Goal: Information Seeking & Learning: Learn about a topic

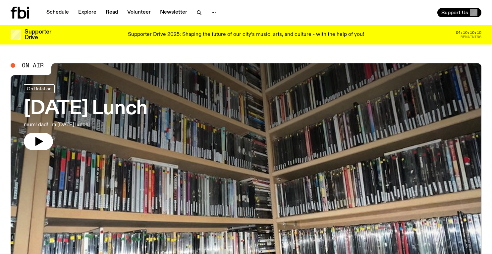
click at [195, 13] on icon "button" at bounding box center [199, 13] width 8 height 8
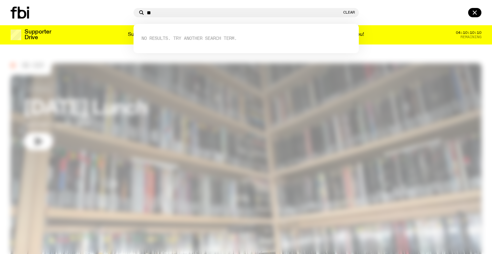
type input "*"
click at [173, 9] on div "****** Clear" at bounding box center [246, 12] width 225 height 9
click at [163, 11] on input "******" at bounding box center [244, 13] width 195 height 6
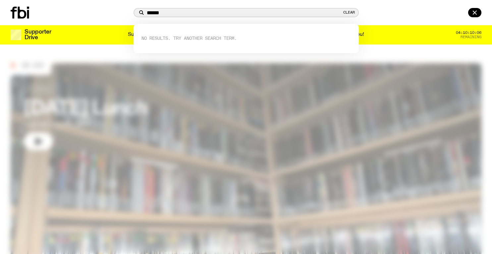
click at [163, 11] on input "******" at bounding box center [244, 13] width 195 height 6
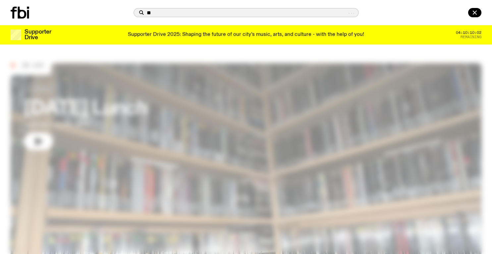
type input "*"
click at [26, 18] on icon at bounding box center [20, 13] width 19 height 12
click at [164, 13] on input "text" at bounding box center [250, 13] width 207 height 6
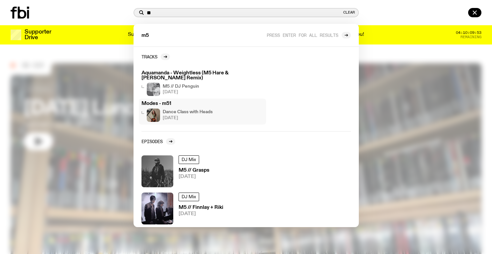
type input "**"
click at [202, 111] on h4 "Dance Class with Heads" at bounding box center [188, 112] width 50 height 4
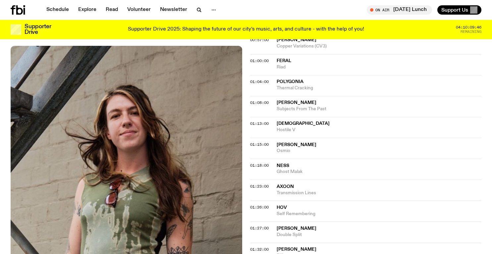
scroll to position [559, 0]
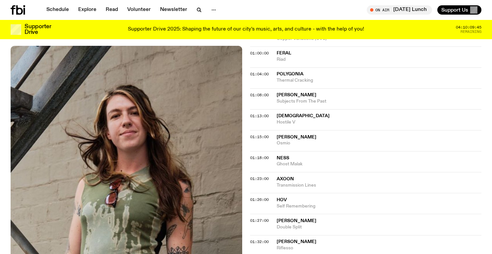
click at [320, 71] on span "Polygonia" at bounding box center [379, 74] width 205 height 6
drag, startPoint x: 317, startPoint y: 73, endPoint x: 272, endPoint y: 62, distance: 45.6
click at [272, 67] on div "01:04:00 Polygonia Thermal Cracking Copied" at bounding box center [366, 77] width 232 height 21
click at [276, 67] on div "01:04:00 Polygonia Thermal Cracking" at bounding box center [366, 77] width 232 height 21
drag, startPoint x: 322, startPoint y: 73, endPoint x: 275, endPoint y: 65, distance: 46.7
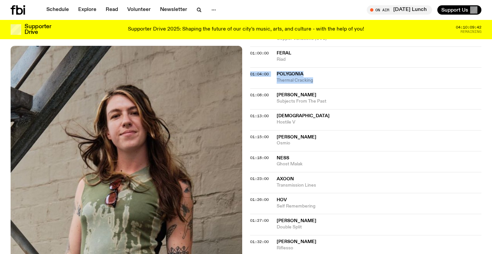
click at [275, 67] on div "01:04:00 Polygonia Thermal Cracking" at bounding box center [366, 77] width 232 height 21
copy div "01:04:00 Polygonia Thermal Cracking"
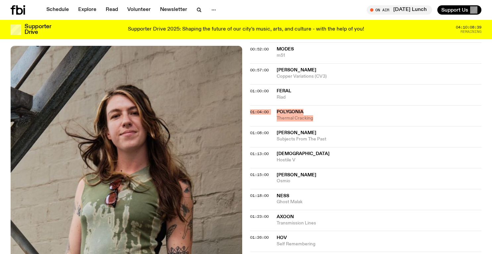
scroll to position [276, 0]
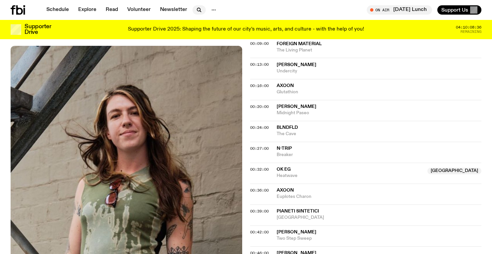
click at [198, 8] on icon "button" at bounding box center [198, 9] width 3 height 3
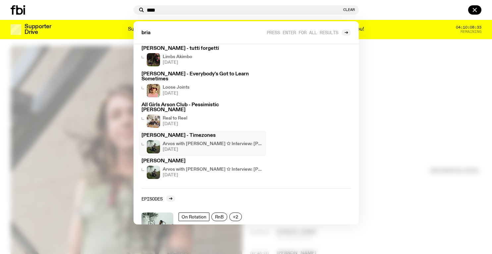
scroll to position [41, 0]
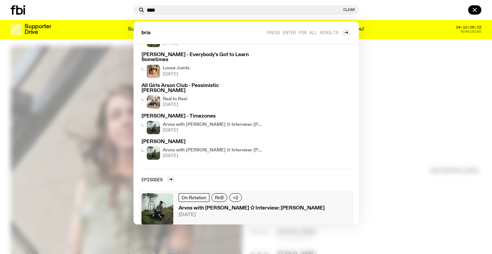
type input "****"
click at [259, 212] on span "[DATE]" at bounding box center [252, 214] width 146 height 5
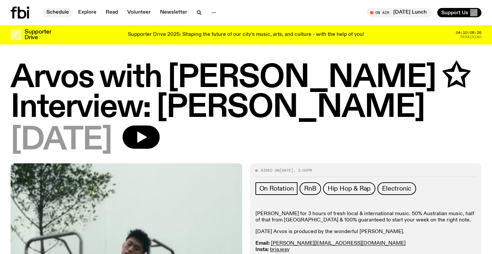
click at [48, 12] on link "Schedule" at bounding box center [57, 12] width 30 height 9
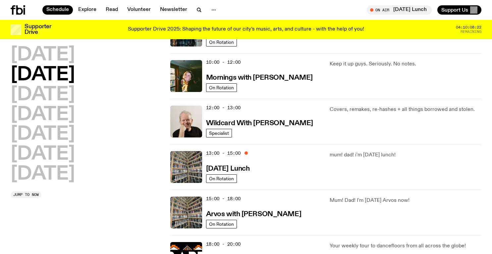
scroll to position [94, 0]
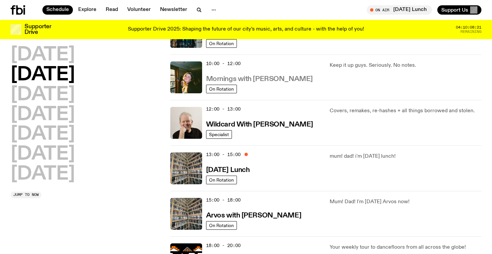
click at [247, 78] on h3 "Mornings with [PERSON_NAME]" at bounding box center [259, 79] width 107 height 7
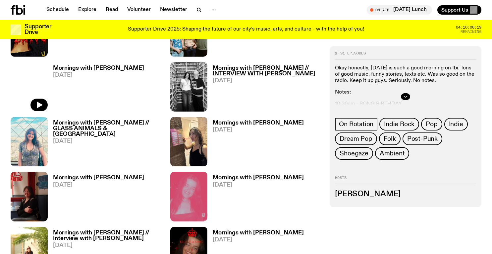
scroll to position [433, 0]
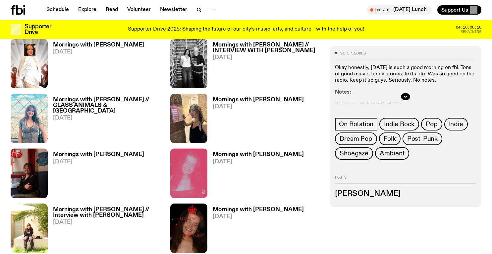
click at [250, 159] on span "[DATE]" at bounding box center [258, 162] width 91 height 6
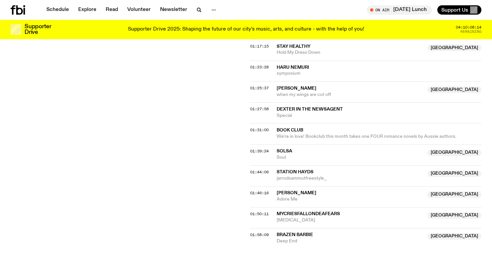
scroll to position [616, 0]
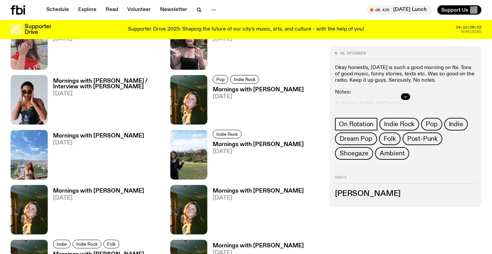
scroll to position [1457, 0]
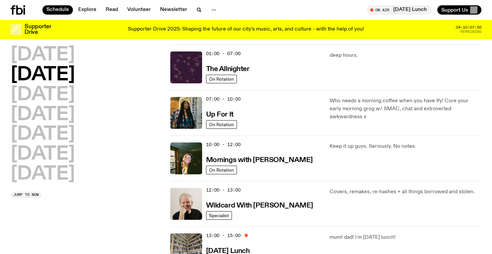
scroll to position [11, 0]
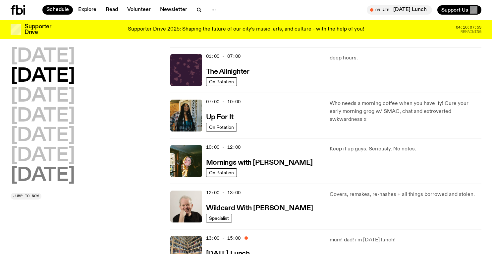
click at [60, 171] on h2 "[DATE]" at bounding box center [43, 175] width 64 height 19
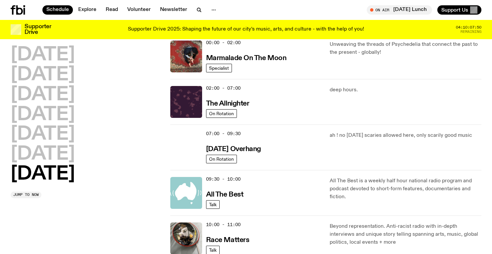
scroll to position [0, 0]
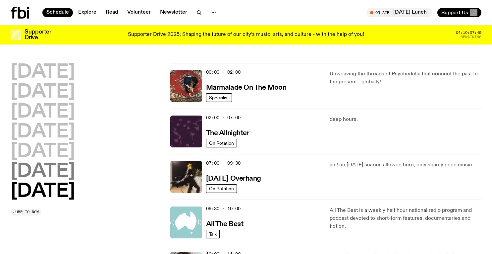
click at [30, 166] on h2 "[DATE]" at bounding box center [43, 171] width 64 height 19
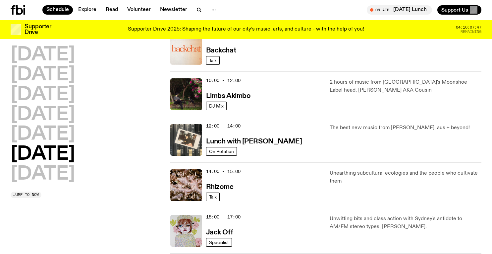
scroll to position [176, 0]
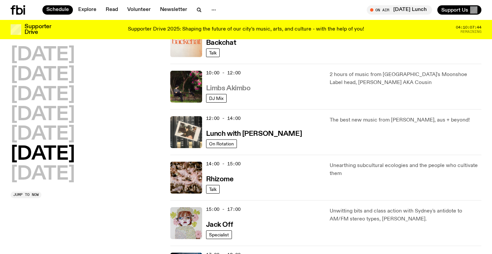
click at [236, 90] on h3 "Limbs Akimbo" at bounding box center [228, 88] width 45 height 7
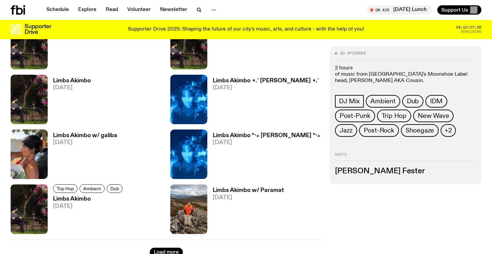
scroll to position [1023, 0]
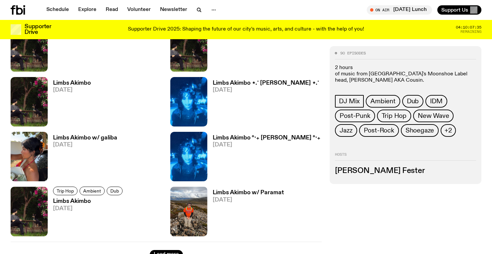
click at [242, 193] on h3 "Limbs Akimbo w/ Paramat" at bounding box center [248, 193] width 71 height 6
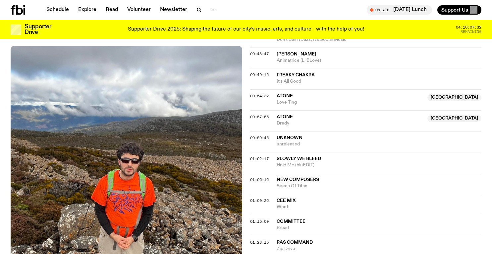
scroll to position [385, 0]
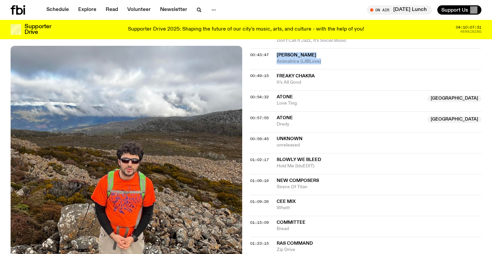
drag, startPoint x: 325, startPoint y: 64, endPoint x: 275, endPoint y: 54, distance: 50.1
click at [275, 54] on div "00:43:47 [PERSON_NAME] Animatrice (LilBLove)" at bounding box center [366, 58] width 232 height 21
copy div "[PERSON_NAME] Animatrice (LilBLove)"
drag, startPoint x: 309, startPoint y: 80, endPoint x: 276, endPoint y: 74, distance: 33.4
click at [276, 74] on div "00:49:15 Freaky Chakra It's All Good" at bounding box center [366, 79] width 232 height 21
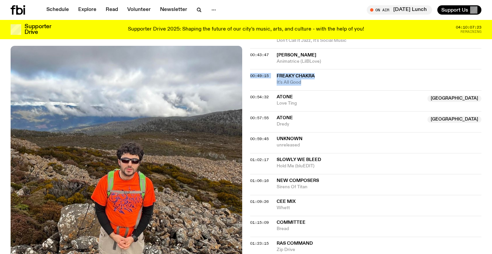
copy div "00:49:15 Freaky Chakra It's All Good"
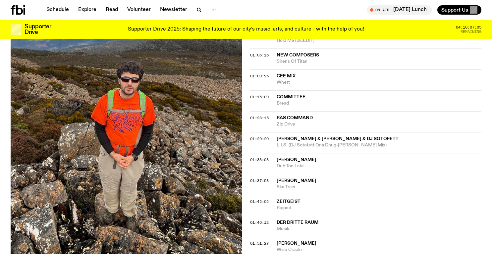
scroll to position [512, 0]
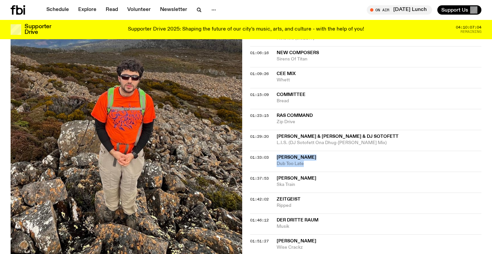
drag, startPoint x: 312, startPoint y: 163, endPoint x: 274, endPoint y: 156, distance: 38.8
click at [274, 156] on div "01:33:03 [PERSON_NAME] Dub Too Late" at bounding box center [366, 160] width 232 height 21
copy div "[PERSON_NAME] Dub Too Late"
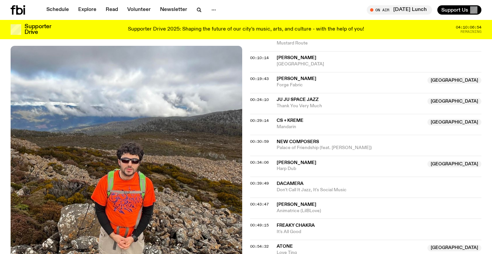
scroll to position [239, 0]
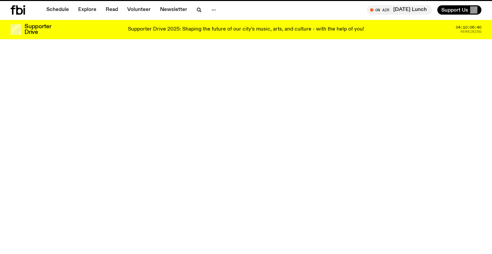
scroll to position [1023, 0]
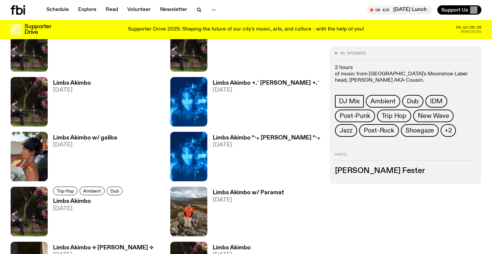
click at [81, 84] on h3 "Limbs Akimbo" at bounding box center [72, 83] width 38 height 6
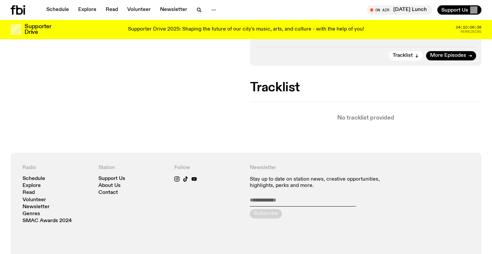
scroll to position [155, 0]
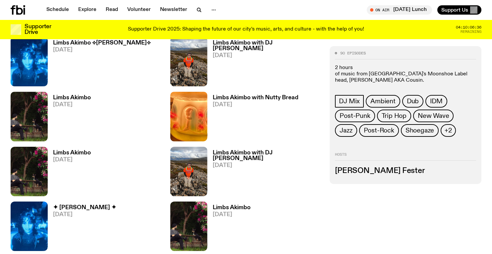
scroll to position [1613, 0]
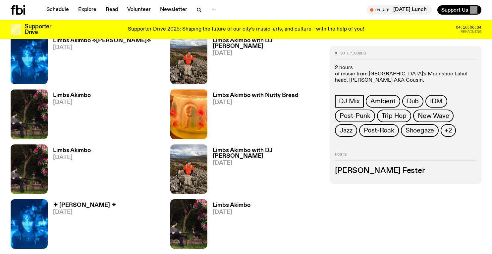
click at [275, 149] on h3 "Limbs Akimbo with DJ [PERSON_NAME]" at bounding box center [267, 153] width 109 height 11
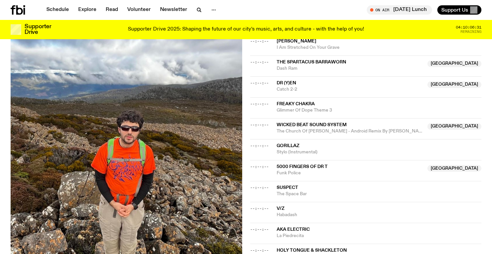
scroll to position [470, 0]
drag, startPoint x: 322, startPoint y: 119, endPoint x: 275, endPoint y: 112, distance: 46.7
click at [275, 139] on div "--:--:-- Gorillaz Stylo (Instrumental)" at bounding box center [366, 149] width 232 height 21
copy div "--:--:-- Gorillaz Stylo (Instrumental)"
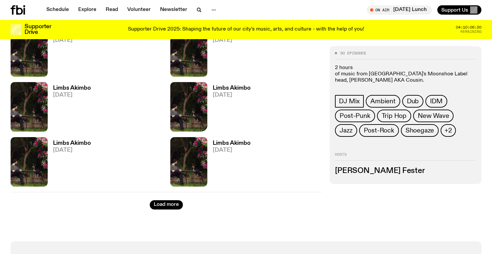
scroll to position [2620, 0]
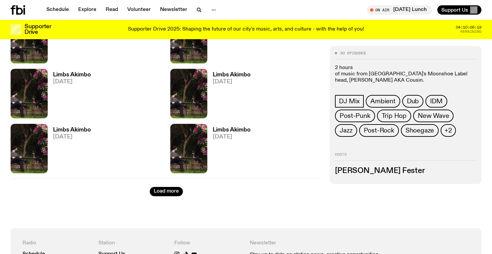
click at [83, 130] on h3 "Limbs Akimbo" at bounding box center [72, 130] width 38 height 6
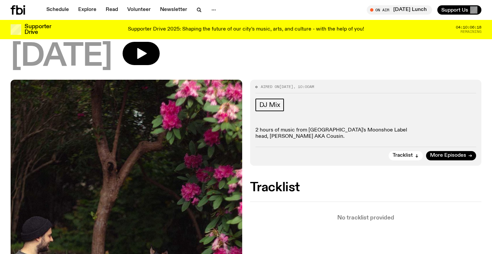
scroll to position [48, 0]
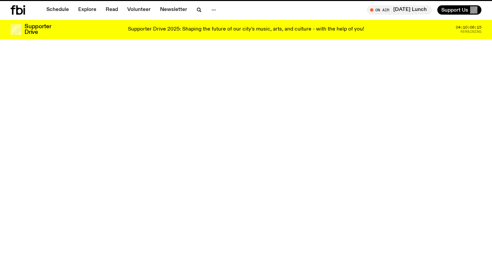
scroll to position [2620, 0]
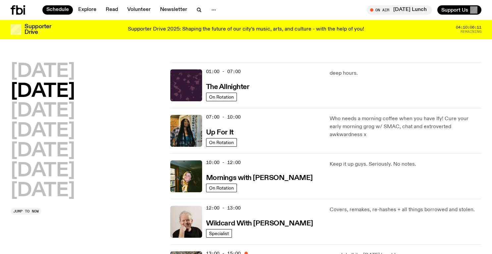
scroll to position [0, 0]
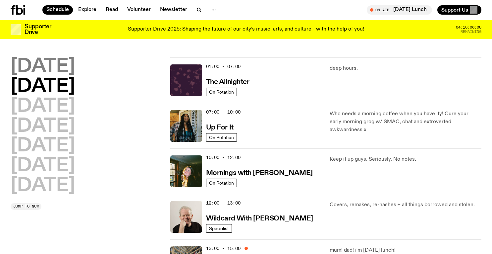
click at [55, 72] on h2 "[DATE]" at bounding box center [43, 66] width 64 height 19
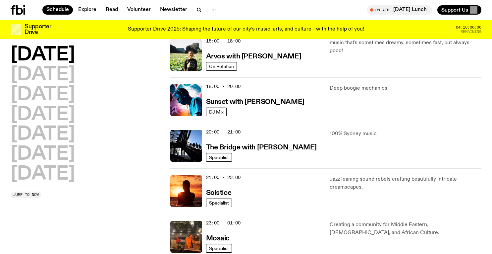
scroll to position [249, 0]
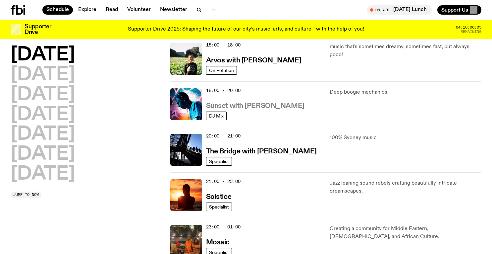
click at [246, 109] on h3 "Sunset with [PERSON_NAME]" at bounding box center [255, 105] width 98 height 7
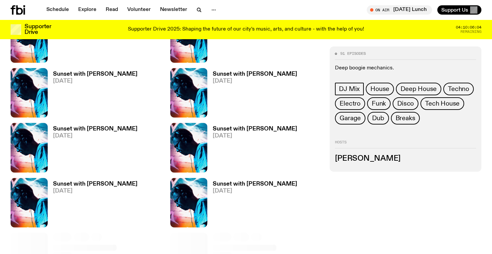
scroll to position [596, 0]
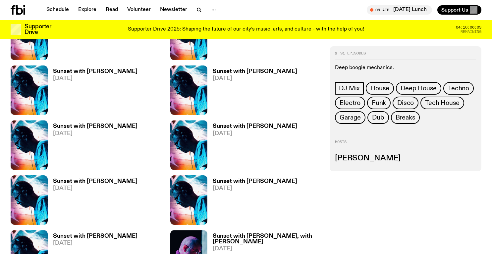
click at [251, 123] on h3 "Sunset with [PERSON_NAME]" at bounding box center [255, 126] width 85 height 6
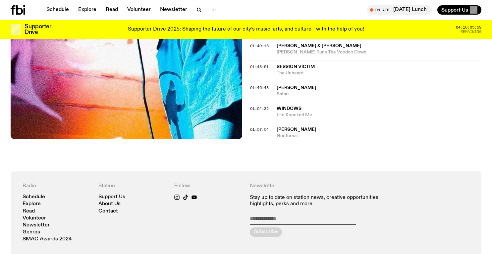
scroll to position [660, 0]
